Goal: Navigation & Orientation: Understand site structure

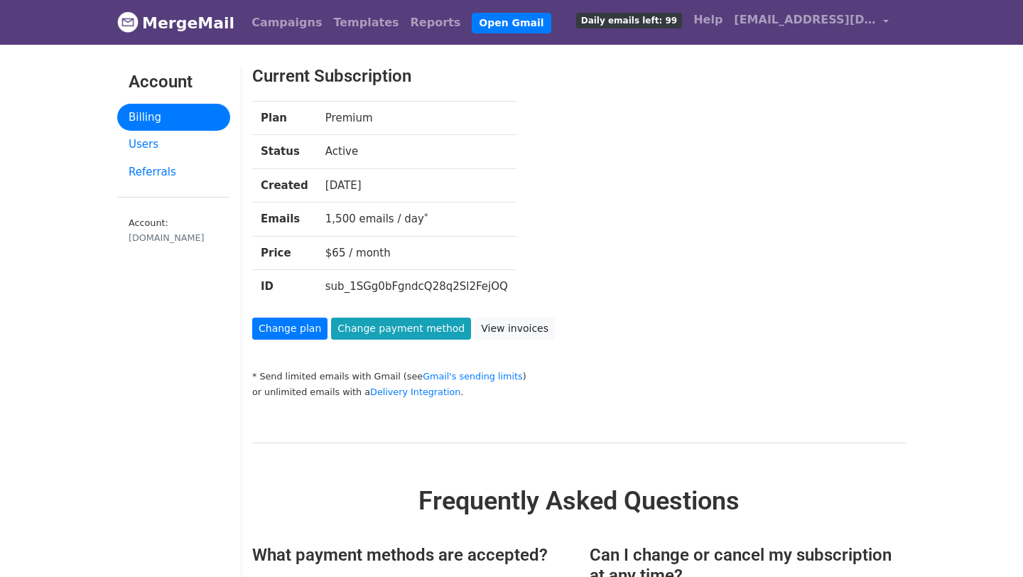
click at [681, 26] on span "Daily emails left: 99" at bounding box center [629, 21] width 106 height 16
click at [165, 141] on link "Users" at bounding box center [173, 145] width 113 height 28
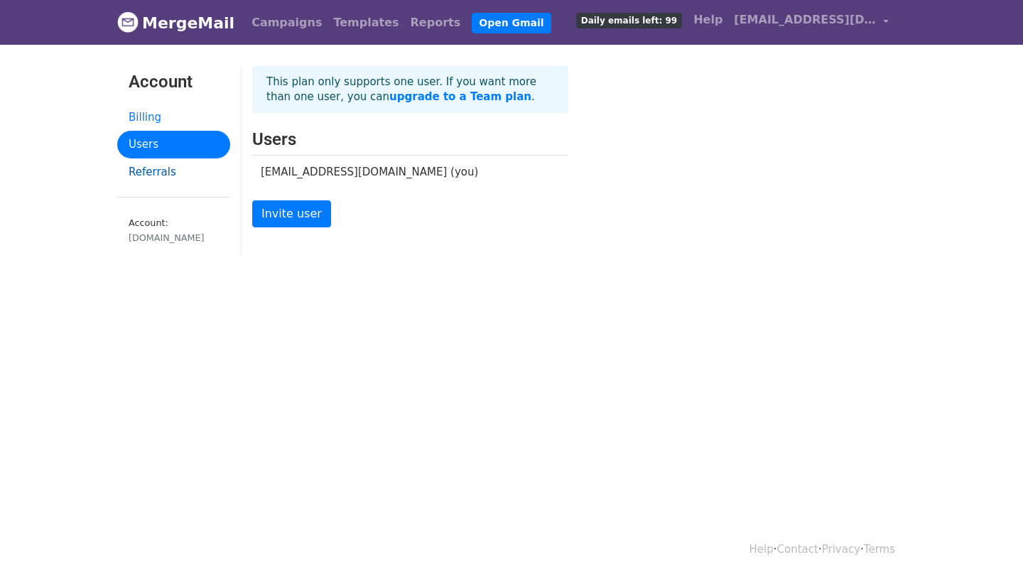
click at [168, 161] on link "Referrals" at bounding box center [173, 172] width 113 height 28
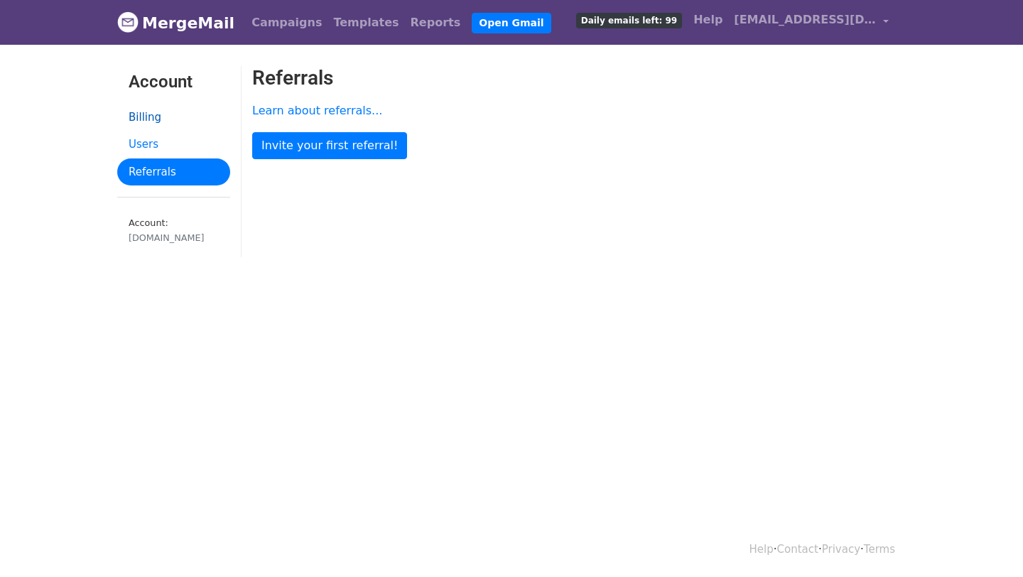
click at [183, 117] on link "Billing" at bounding box center [173, 118] width 113 height 28
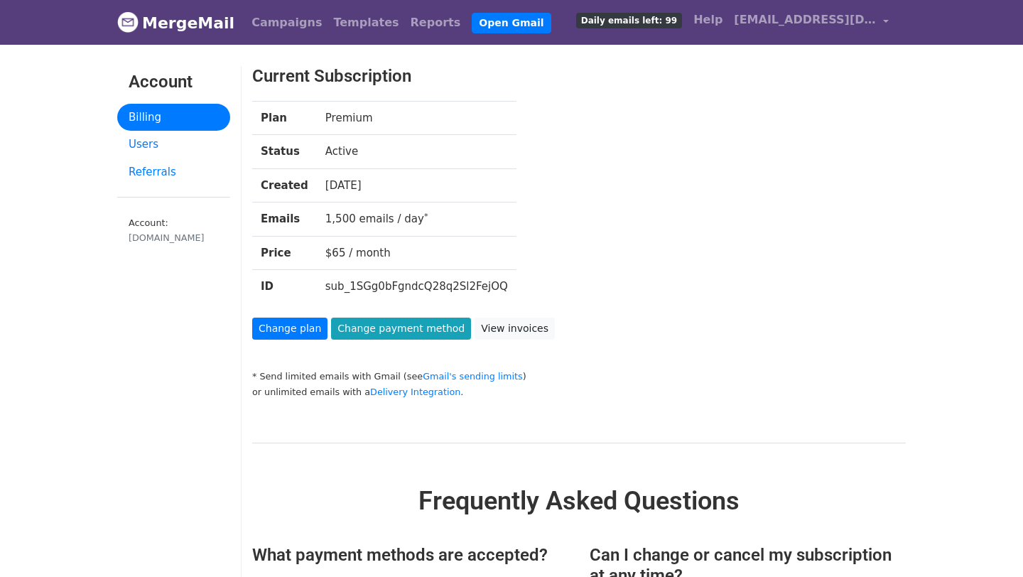
click at [673, 21] on span "Daily emails left: 99" at bounding box center [629, 21] width 106 height 16
